Goal: Information Seeking & Learning: Learn about a topic

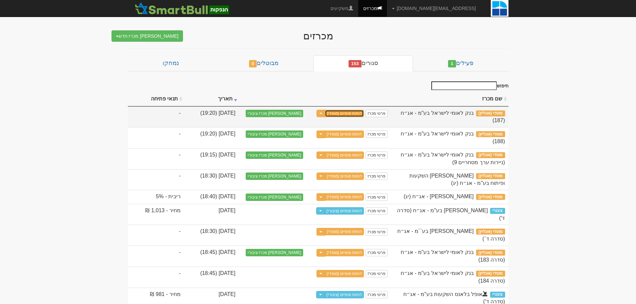
click at [364, 111] on link "דוחות סופיים (מוסדי)" at bounding box center [344, 113] width 39 height 7
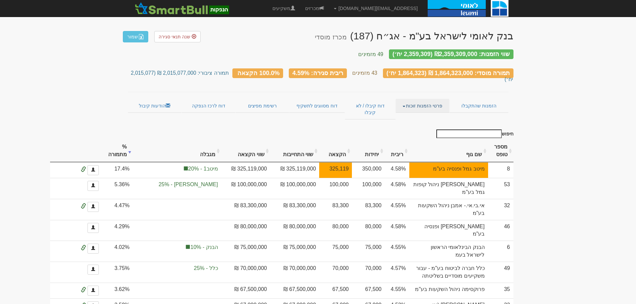
click at [425, 99] on link "פרטי הזמנות זוכות" at bounding box center [423, 106] width 54 height 14
click at [422, 115] on link "אנשי קשר וחשבונות" at bounding box center [422, 119] width 53 height 9
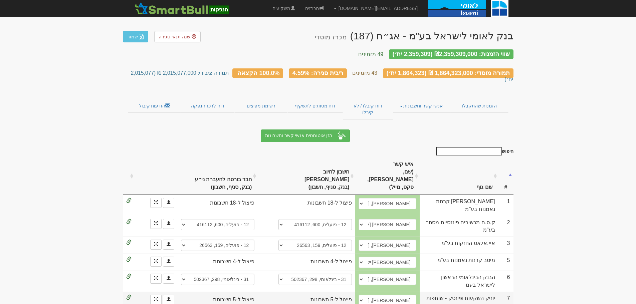
scroll to position [67, 0]
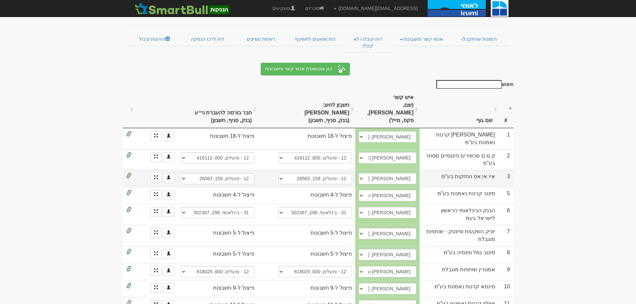
click at [473, 170] on td "איי.אי.אס החזקות בע"מ" at bounding box center [459, 178] width 79 height 17
click at [129, 173] on span at bounding box center [128, 175] width 5 height 5
click at [478, 32] on link "הזמנות שהתקבלו" at bounding box center [479, 39] width 58 height 14
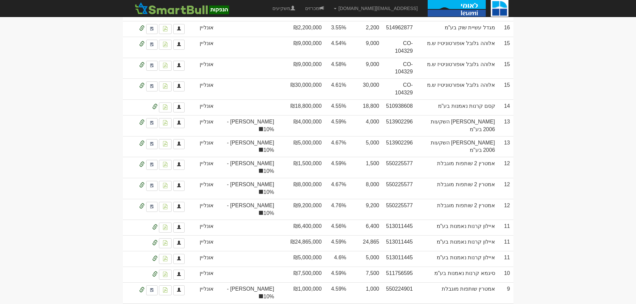
scroll to position [1679, 0]
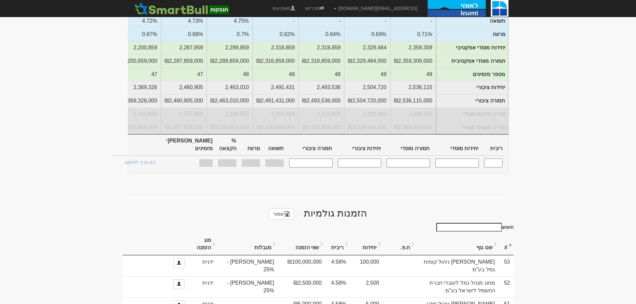
scroll to position [0, 0]
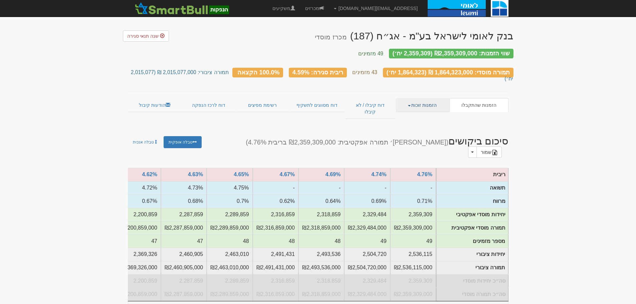
click at [412, 98] on link "הזמנות זוכות" at bounding box center [423, 105] width 54 height 14
click at [421, 114] on link "פרטי הזמנות זוכות" at bounding box center [422, 118] width 53 height 9
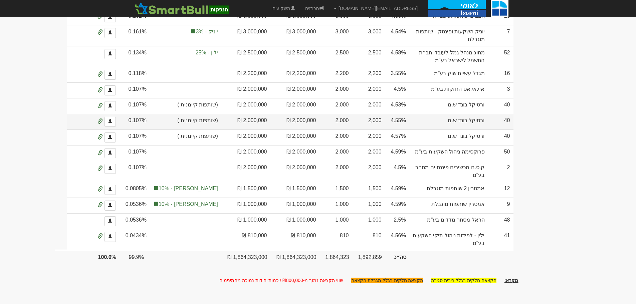
scroll to position [1669, 0]
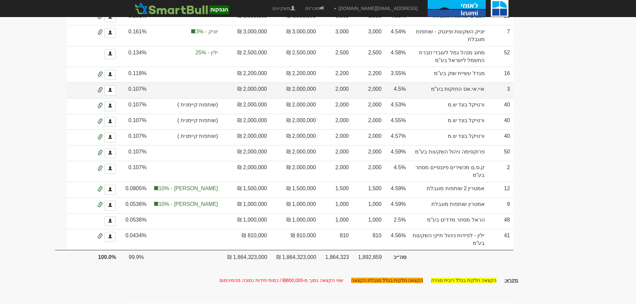
click at [477, 98] on td "איי.אי.אס החזקות בע"מ" at bounding box center [448, 90] width 79 height 16
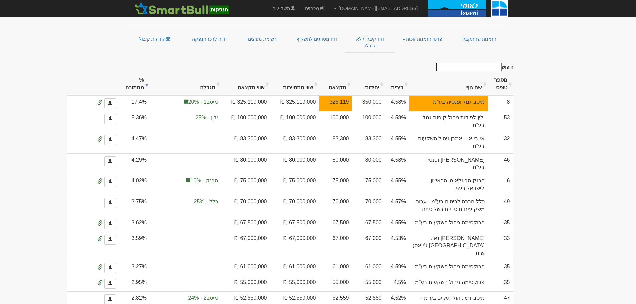
scroll to position [0, 0]
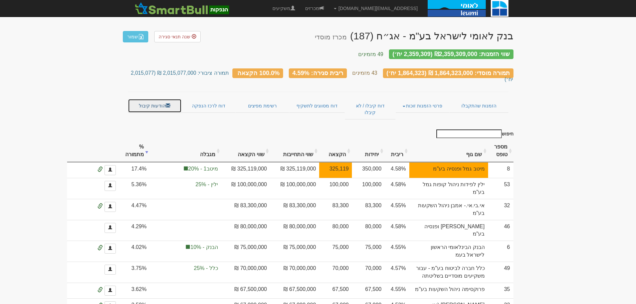
click at [153, 99] on link "הודעות קיבול" at bounding box center [155, 106] width 54 height 14
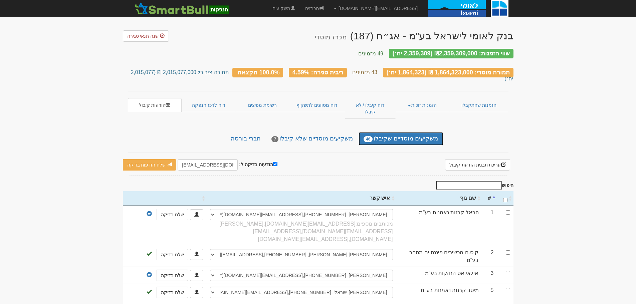
click at [417, 132] on link "משקיעים מוסדיים שקיבלו 46" at bounding box center [401, 138] width 84 height 13
click at [483, 98] on link "הזמנות שהתקבלו" at bounding box center [478, 105] width 59 height 14
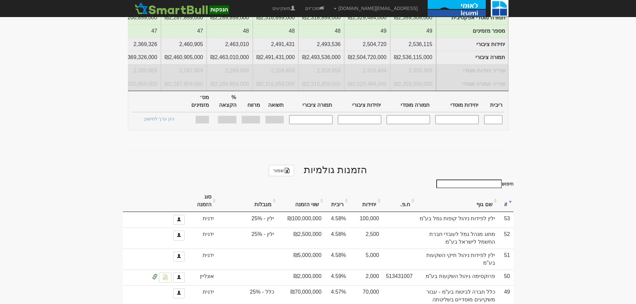
scroll to position [301, 0]
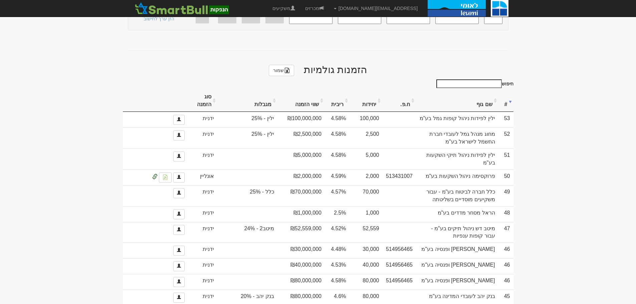
click at [506, 90] on th "#" at bounding box center [506, 101] width 15 height 22
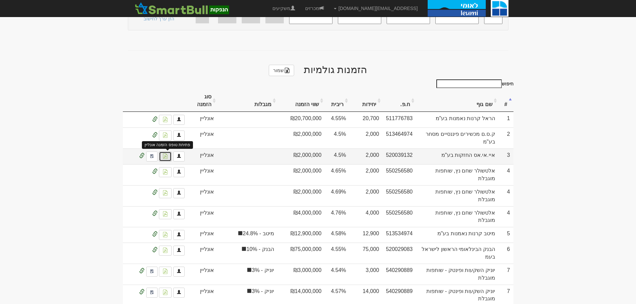
click at [166, 154] on img at bounding box center [165, 156] width 5 height 5
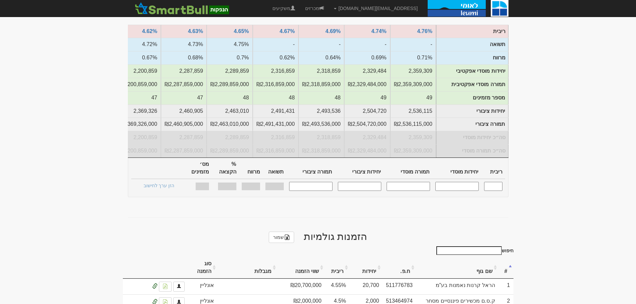
scroll to position [0, 0]
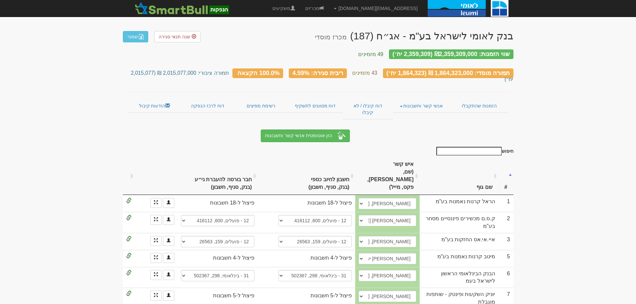
scroll to position [67, 0]
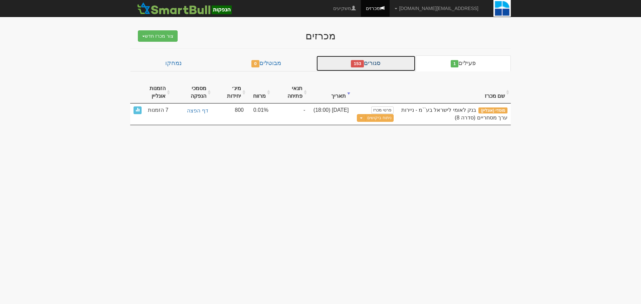
click at [385, 60] on link "סגורים 153" at bounding box center [366, 63] width 100 height 16
